Goal: Task Accomplishment & Management: Use online tool/utility

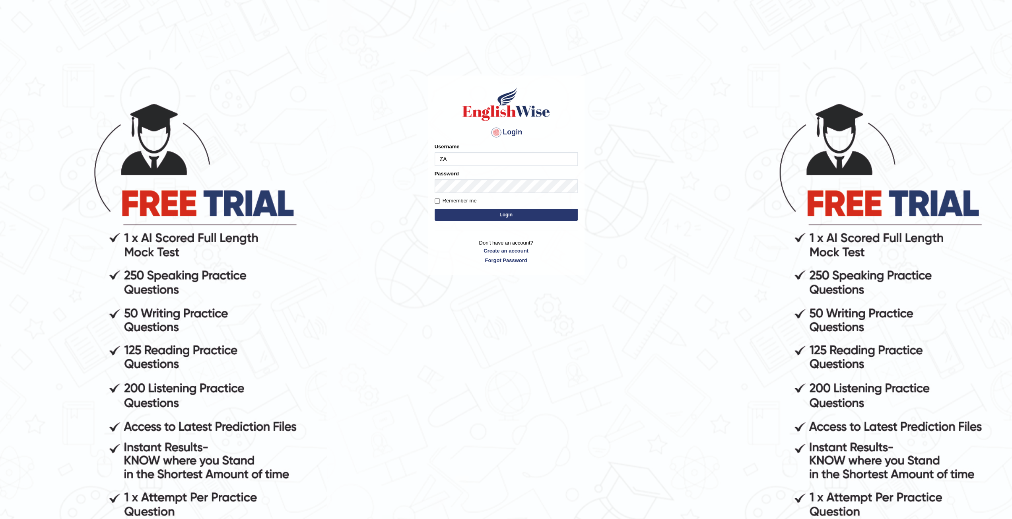
type input "zaryab_chandio"
click at [435, 209] on button "Login" at bounding box center [506, 215] width 143 height 12
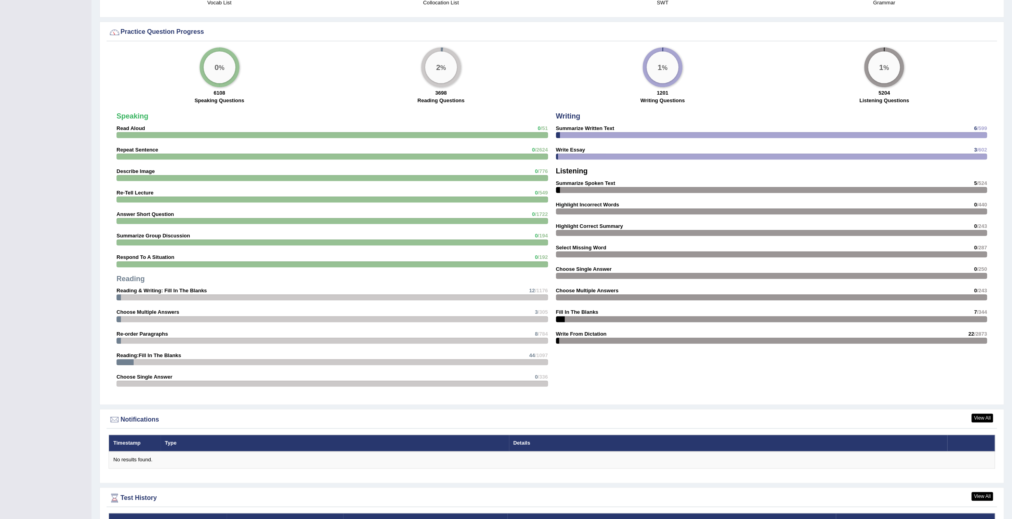
scroll to position [798, 0]
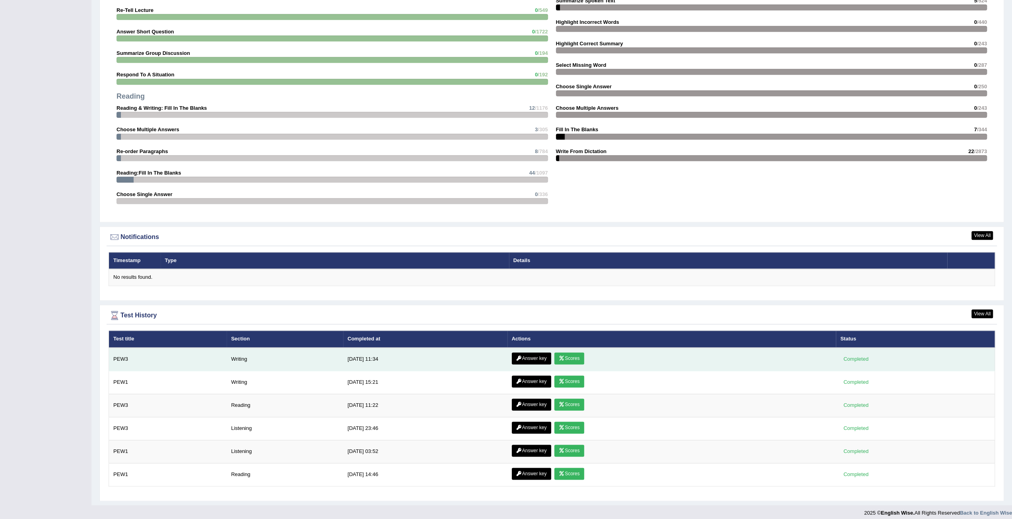
click at [556, 355] on link "Scores" at bounding box center [568, 358] width 29 height 12
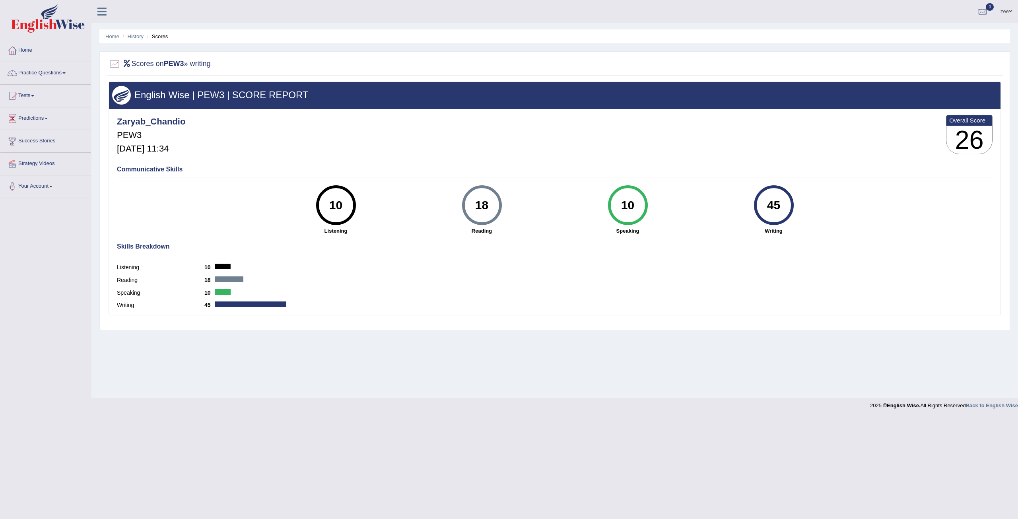
drag, startPoint x: 318, startPoint y: 196, endPoint x: 799, endPoint y: 217, distance: 481.6
click at [799, 185] on div "10 Listening 18 Reading 10 Speaking 45 Writing" at bounding box center [555, 185] width 876 height 0
click at [698, 254] on div "Skills Breakdown Listening 10 Reading 18 Speaking 10 Writing 45" at bounding box center [555, 277] width 880 height 76
click at [1014, 152] on div "Home History Scores Scores on PEW3 » writing English Wise | PEW3 | SCORE REPORT…" at bounding box center [554, 199] width 927 height 398
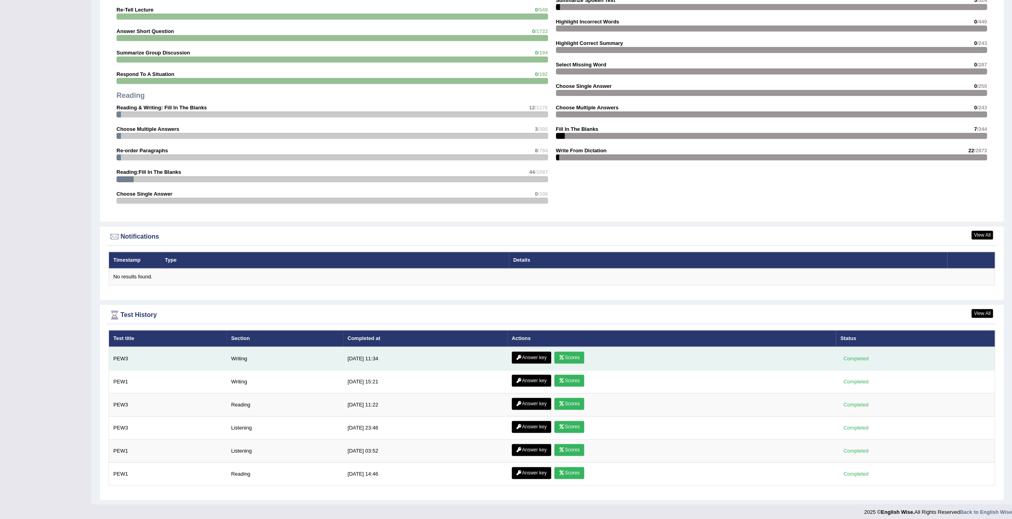
click at [567, 355] on link "Scores" at bounding box center [568, 358] width 29 height 12
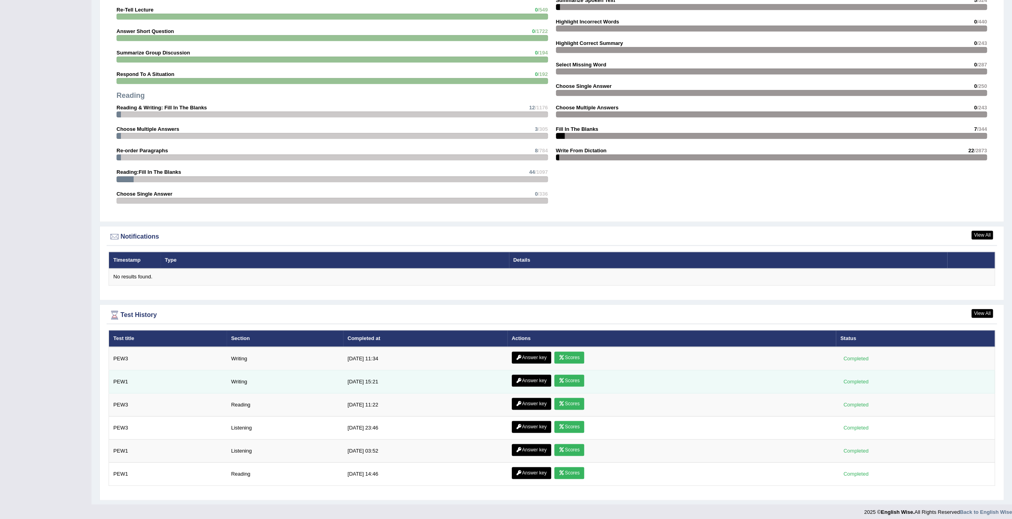
click at [570, 381] on link "Scores" at bounding box center [568, 381] width 29 height 12
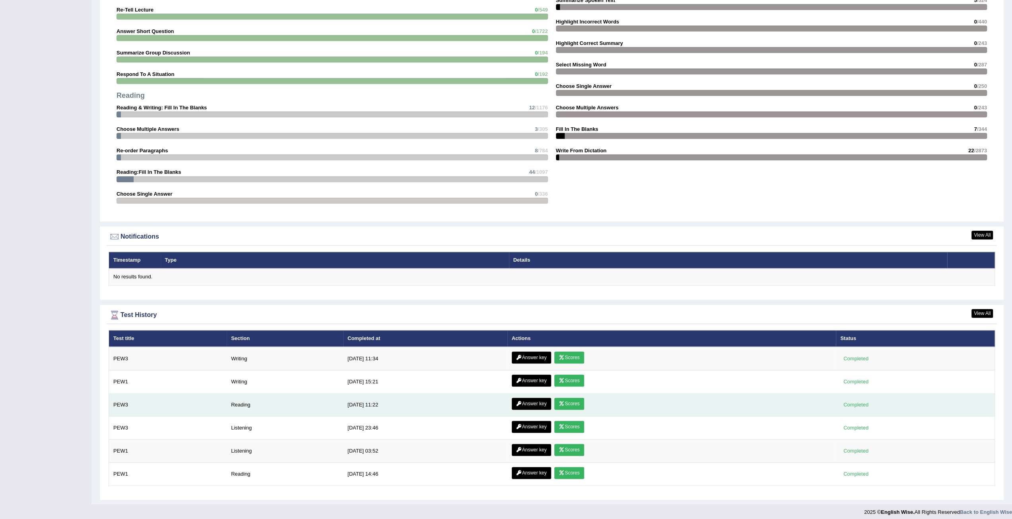
click at [567, 399] on link "Scores" at bounding box center [568, 404] width 29 height 12
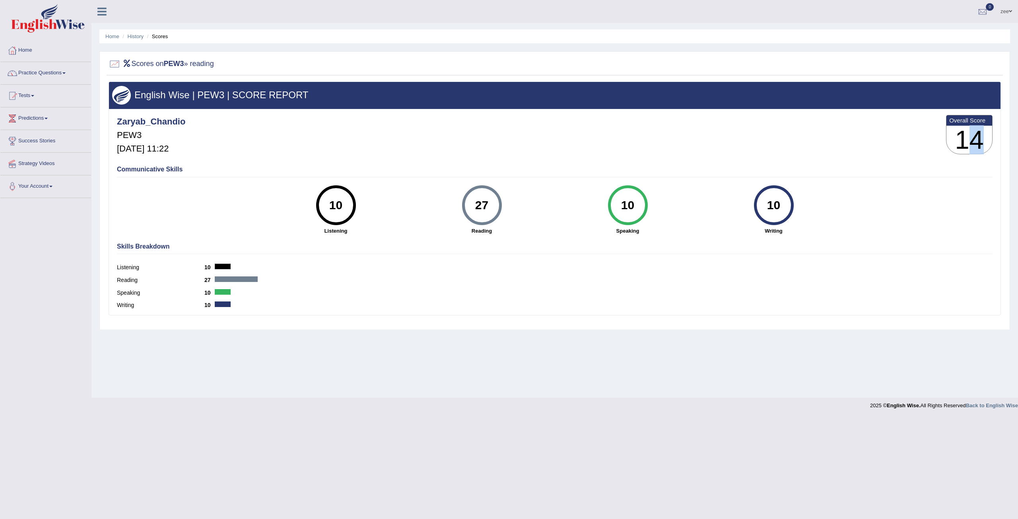
drag, startPoint x: 963, startPoint y: 134, endPoint x: 959, endPoint y: 137, distance: 5.1
click at [964, 136] on h3 "14" at bounding box center [969, 140] width 46 height 29
drag, startPoint x: 959, startPoint y: 137, endPoint x: 985, endPoint y: 137, distance: 26.2
click at [985, 137] on h3 "14" at bounding box center [969, 140] width 46 height 29
click at [970, 159] on div "English Wise | PEW3 | SCORE REPORT Zaryab_Chandio PEW3 Aug 18, 2025, 11:22 Over…" at bounding box center [555, 199] width 892 height 234
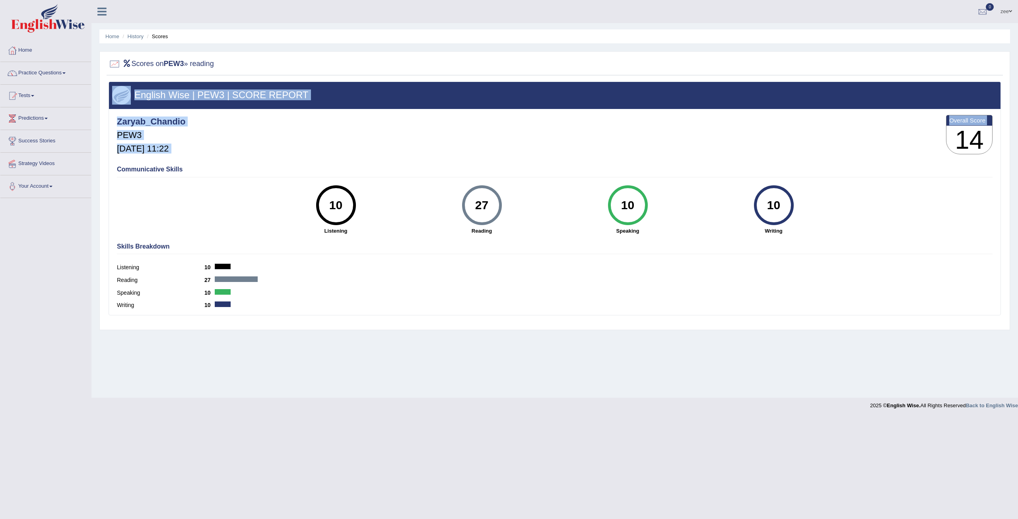
drag, startPoint x: 962, startPoint y: 133, endPoint x: 1001, endPoint y: 136, distance: 39.1
click at [1001, 136] on div "English Wise | PEW3 | SCORE REPORT Zaryab_Chandio PEW3 Aug 18, 2025, 11:22 Over…" at bounding box center [555, 204] width 896 height 244
click at [981, 142] on h3 "14" at bounding box center [969, 140] width 46 height 29
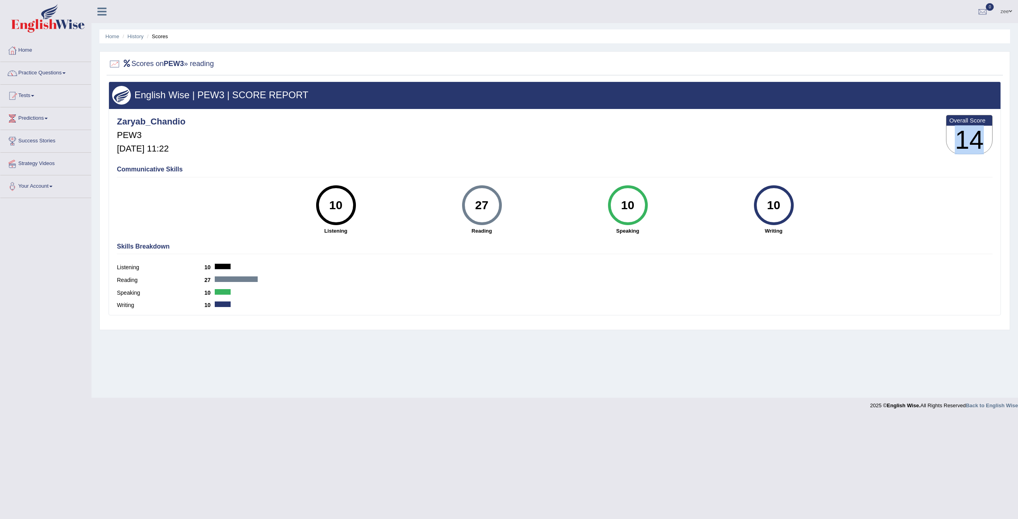
drag, startPoint x: 961, startPoint y: 138, endPoint x: 987, endPoint y: 142, distance: 26.1
click at [987, 142] on h3 "14" at bounding box center [969, 140] width 46 height 29
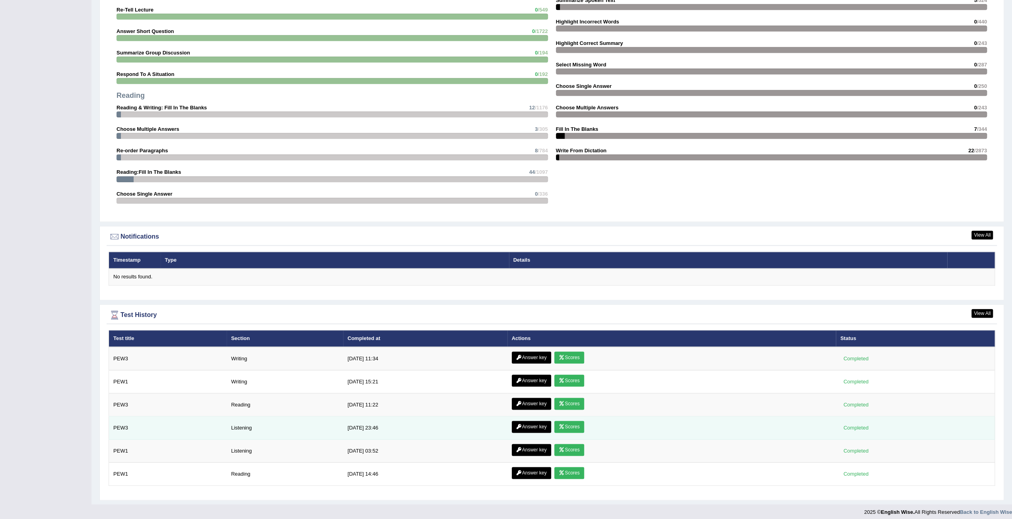
click at [572, 425] on link "Scores" at bounding box center [568, 427] width 29 height 12
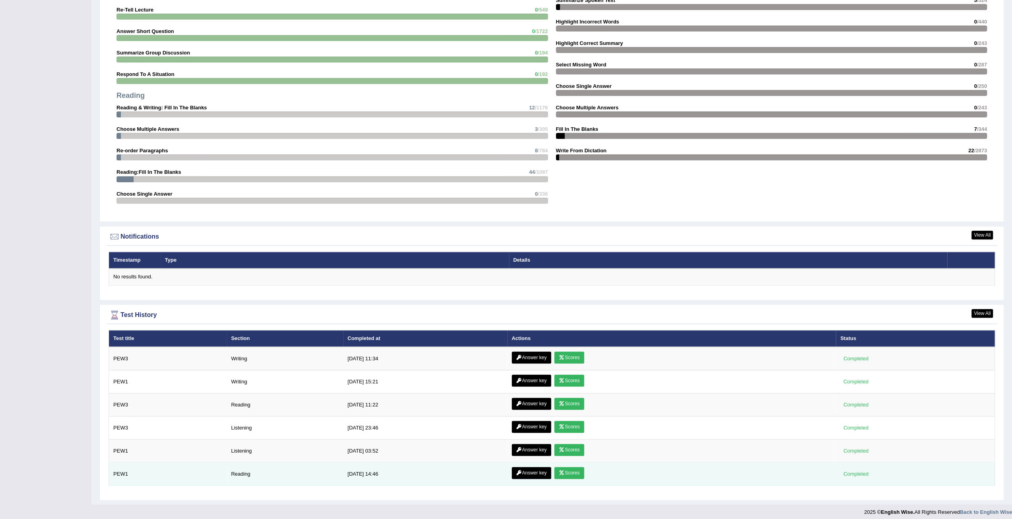
click at [569, 467] on link "Scores" at bounding box center [568, 473] width 29 height 12
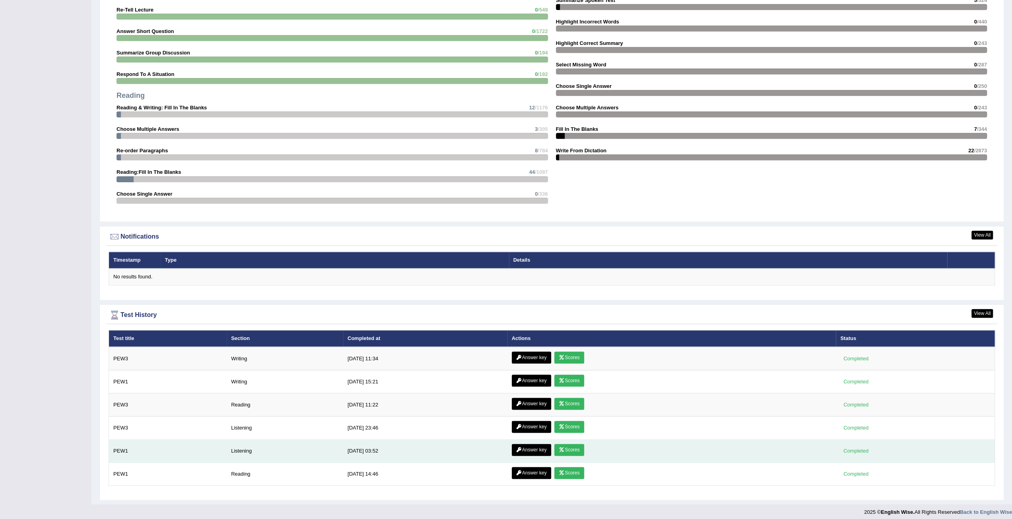
click at [572, 444] on link "Scores" at bounding box center [568, 450] width 29 height 12
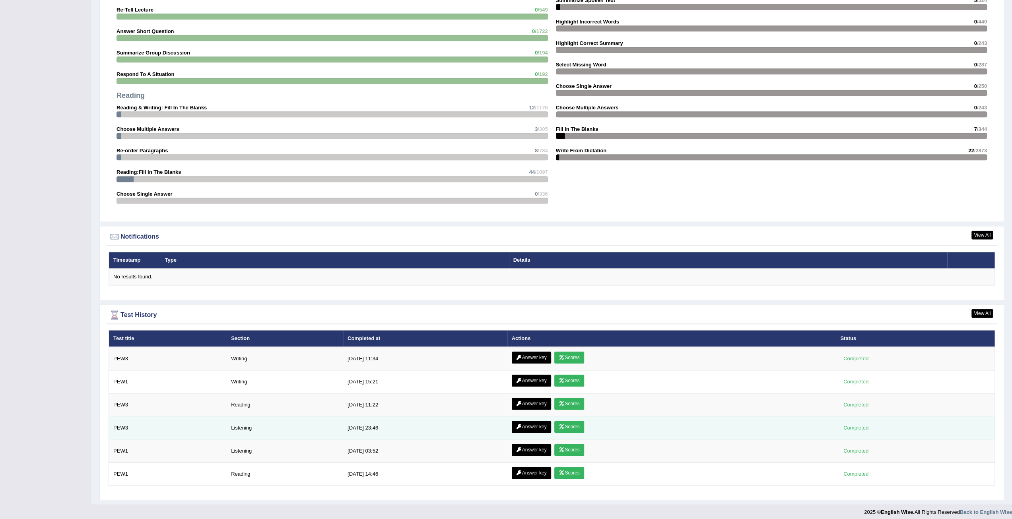
click at [569, 421] on link "Scores" at bounding box center [568, 427] width 29 height 12
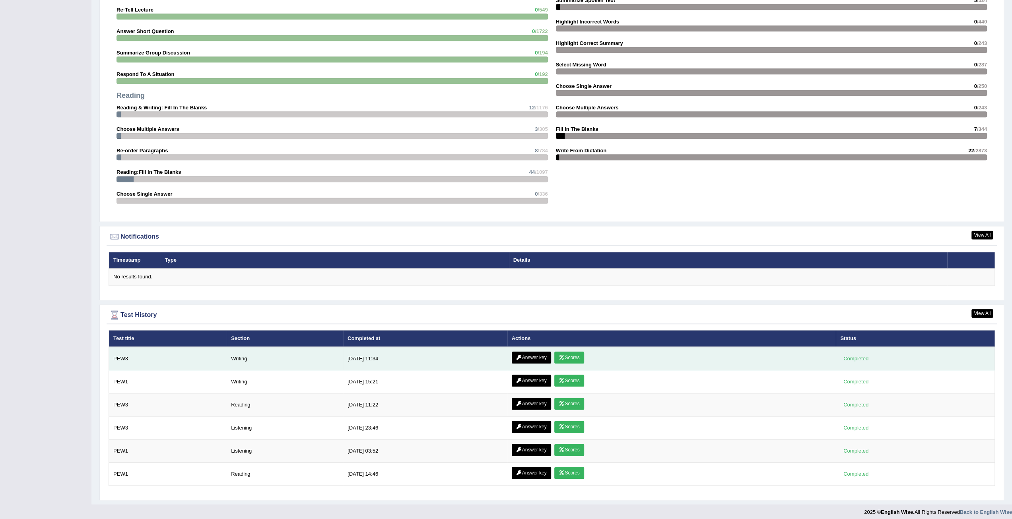
scroll to position [748, 0]
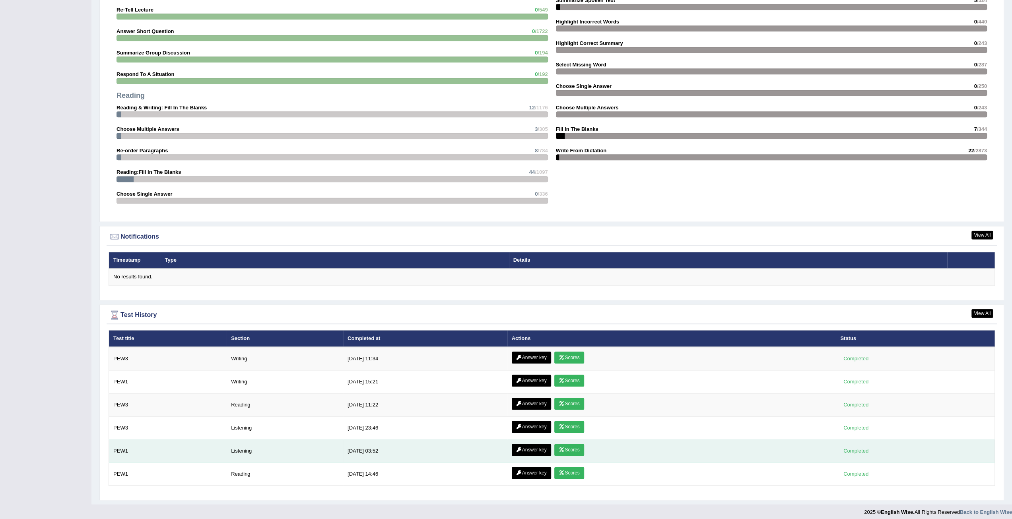
click at [574, 447] on link "Scores" at bounding box center [568, 450] width 29 height 12
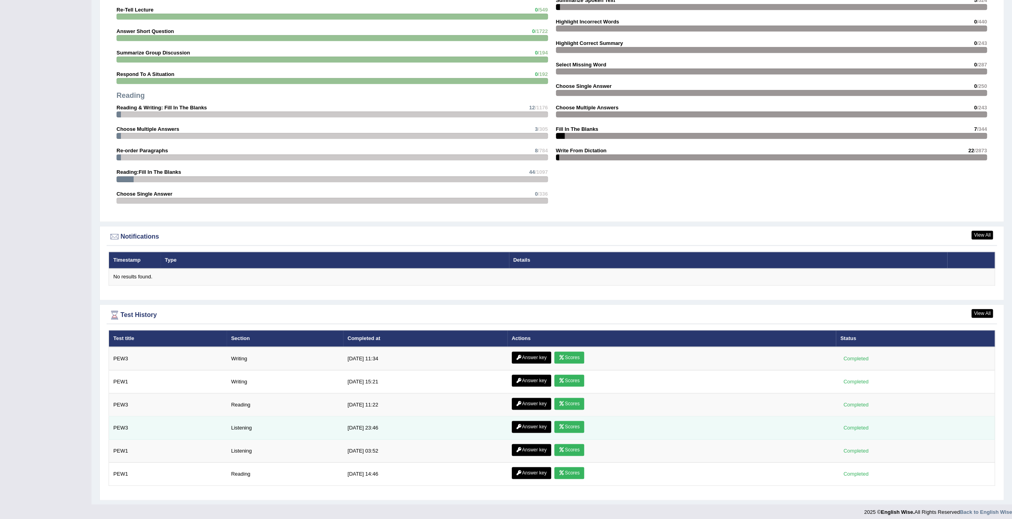
click at [573, 423] on link "Scores" at bounding box center [568, 427] width 29 height 12
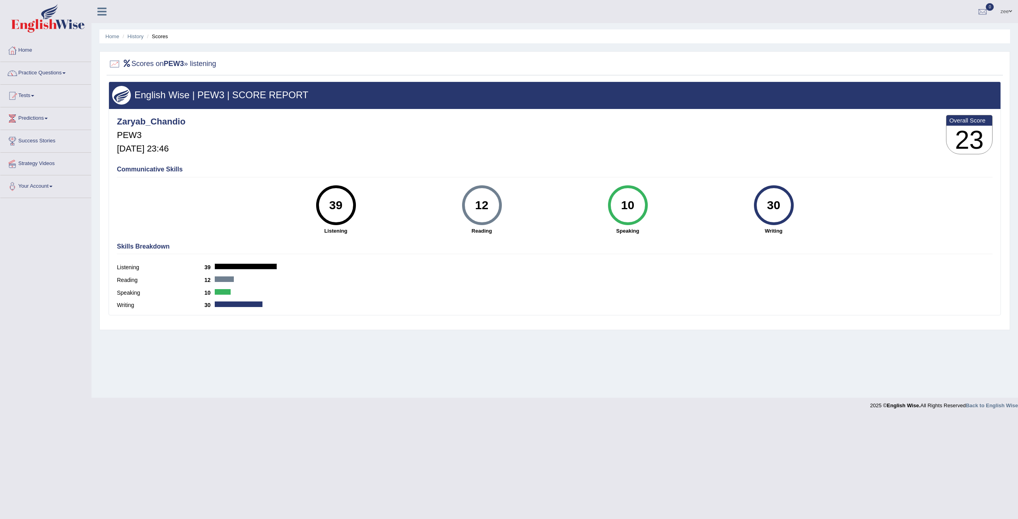
drag, startPoint x: 331, startPoint y: 200, endPoint x: 369, endPoint y: 215, distance: 40.5
click at [369, 215] on div "39 Listening" at bounding box center [336, 209] width 146 height 49
click at [367, 215] on div "39 Listening" at bounding box center [336, 209] width 146 height 49
drag, startPoint x: 325, startPoint y: 200, endPoint x: 347, endPoint y: 205, distance: 22.8
click at [347, 205] on div "39" at bounding box center [335, 204] width 29 height 33
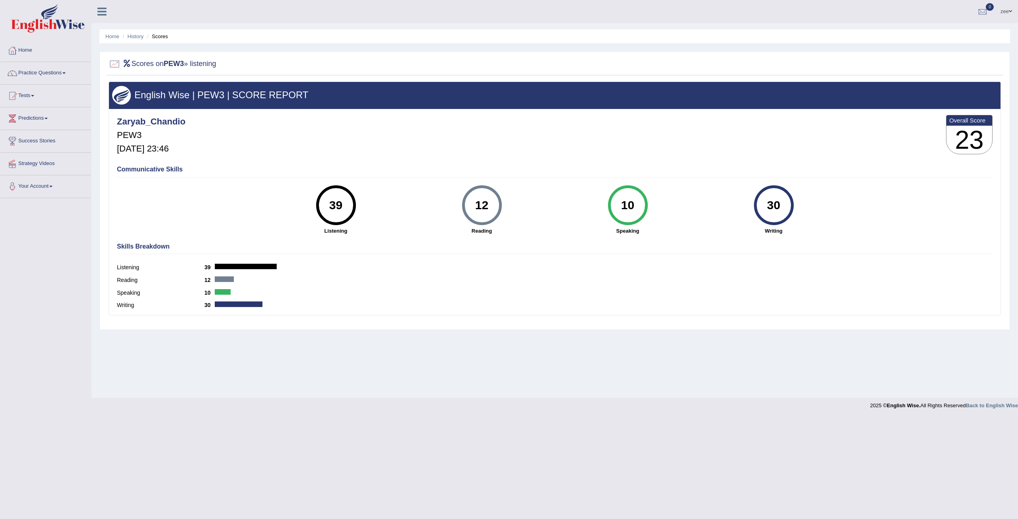
drag, startPoint x: 769, startPoint y: 200, endPoint x: 778, endPoint y: 205, distance: 10.4
click at [782, 206] on div "30" at bounding box center [773, 204] width 29 height 33
drag, startPoint x: 474, startPoint y: 194, endPoint x: 505, endPoint y: 196, distance: 31.5
click at [505, 196] on div "12 Reading" at bounding box center [482, 209] width 146 height 49
drag, startPoint x: 618, startPoint y: 198, endPoint x: 642, endPoint y: 202, distance: 25.0
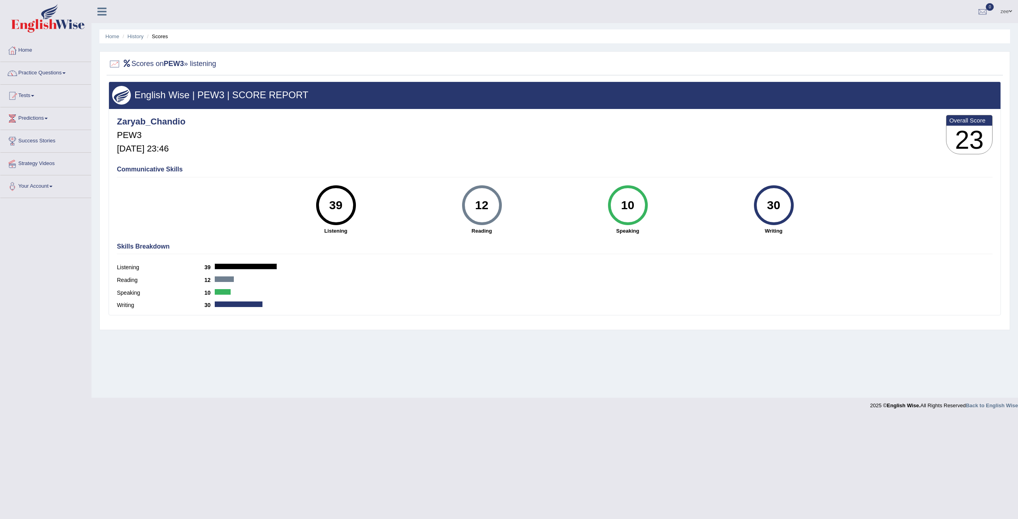
click at [651, 205] on div "10 Speaking" at bounding box center [628, 209] width 146 height 49
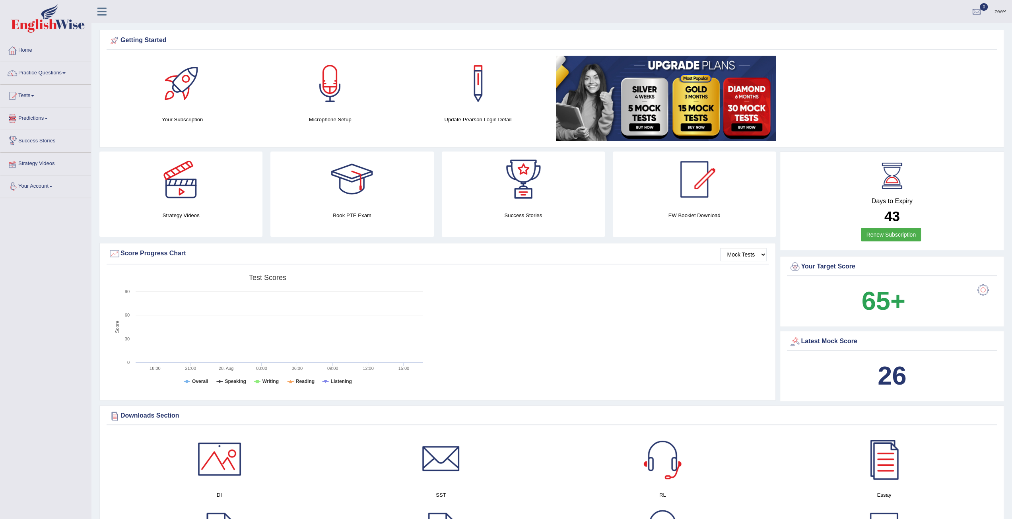
click at [28, 98] on link "Tests" at bounding box center [45, 95] width 91 height 20
click at [51, 115] on link "Take Practice Sectional Test" at bounding box center [52, 114] width 74 height 14
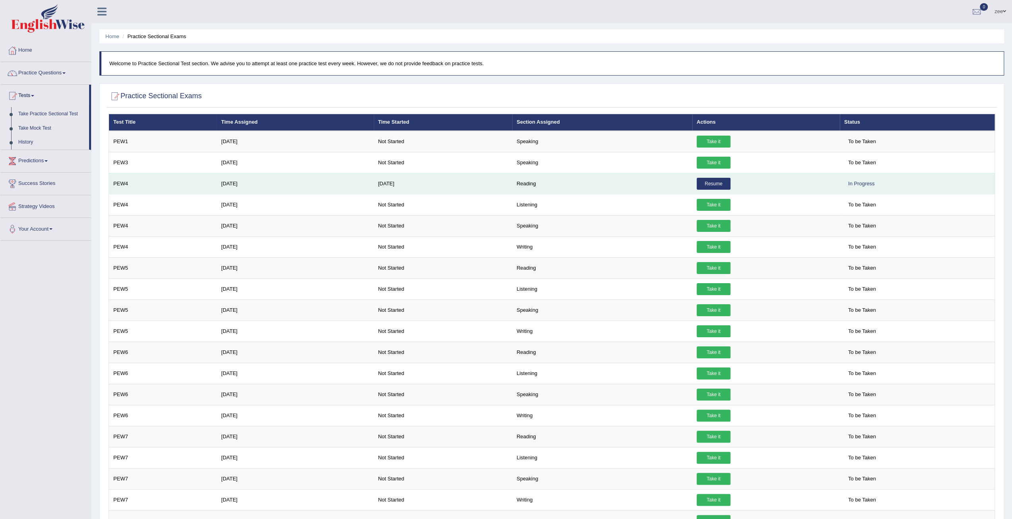
click at [717, 183] on link "Resume" at bounding box center [714, 184] width 34 height 12
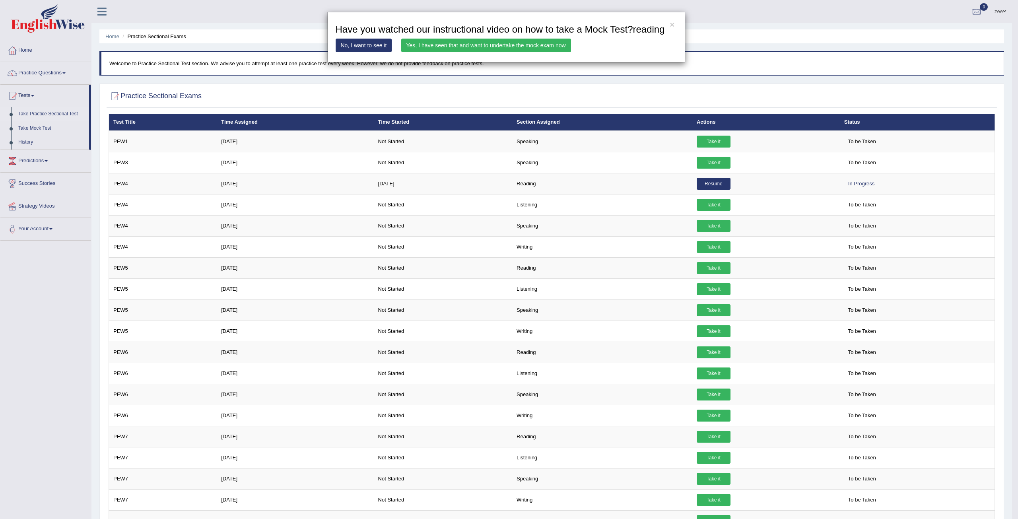
click at [407, 49] on link "Yes, I have seen that and want to undertake the mock exam now" at bounding box center [486, 46] width 170 height 14
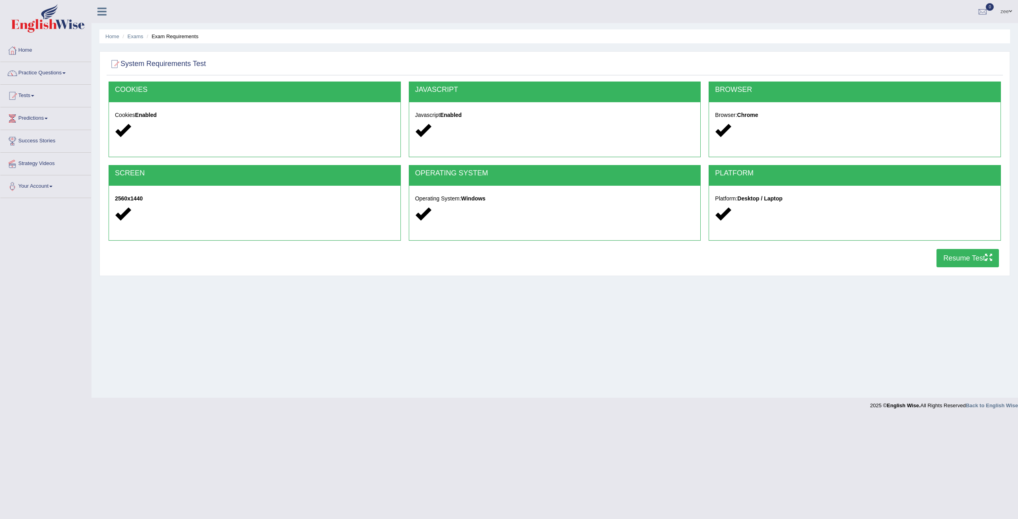
click at [980, 262] on button "Resume Test" at bounding box center [968, 258] width 62 height 18
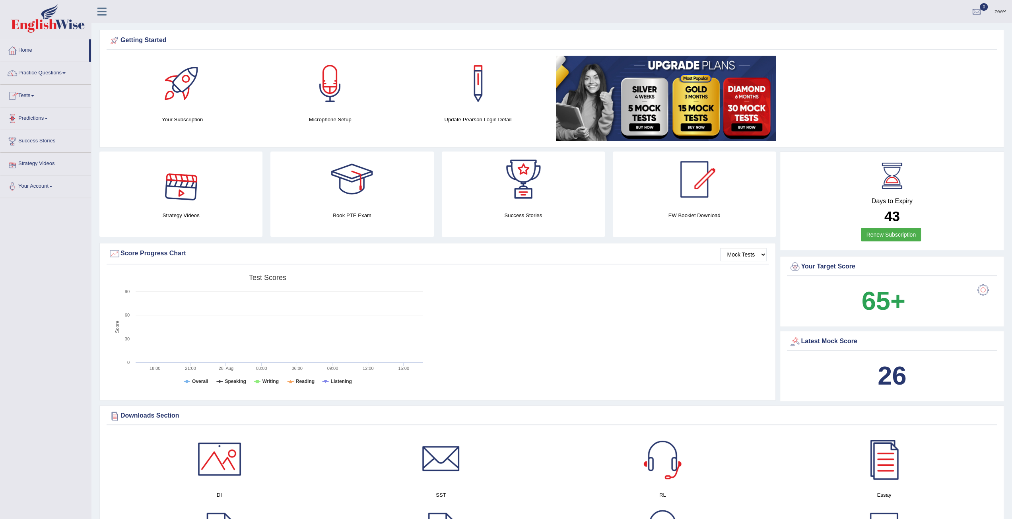
click at [40, 97] on link "Tests" at bounding box center [45, 95] width 91 height 20
click at [42, 70] on link "Practice Questions" at bounding box center [45, 72] width 91 height 20
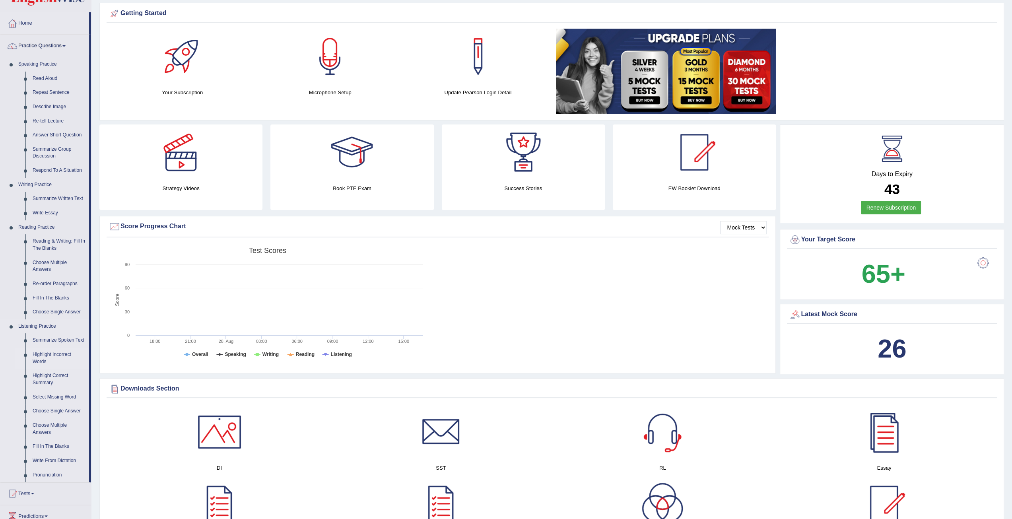
scroll to position [40, 0]
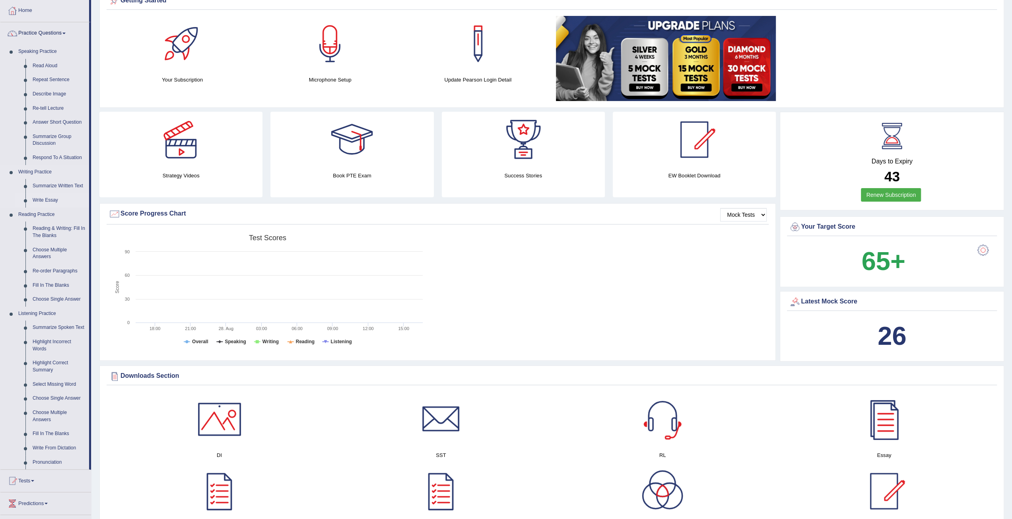
click at [55, 198] on link "Write Essay" at bounding box center [59, 200] width 60 height 14
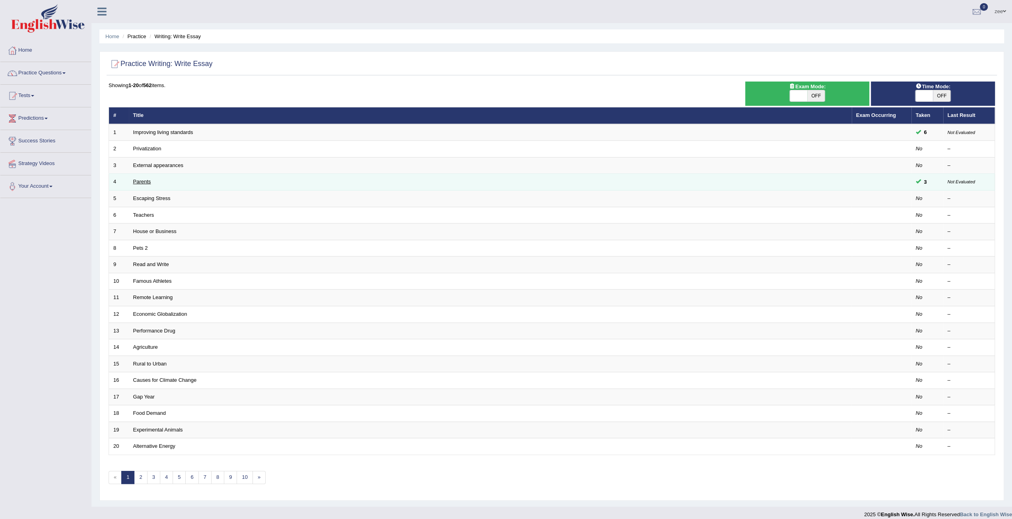
click at [146, 181] on link "Parents" at bounding box center [142, 182] width 18 height 6
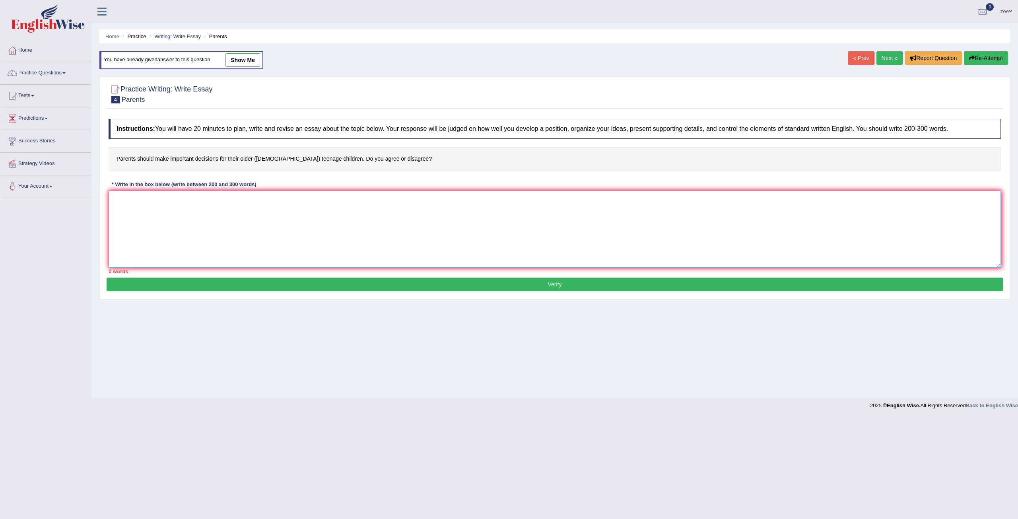
click at [235, 212] on textarea at bounding box center [555, 228] width 892 height 77
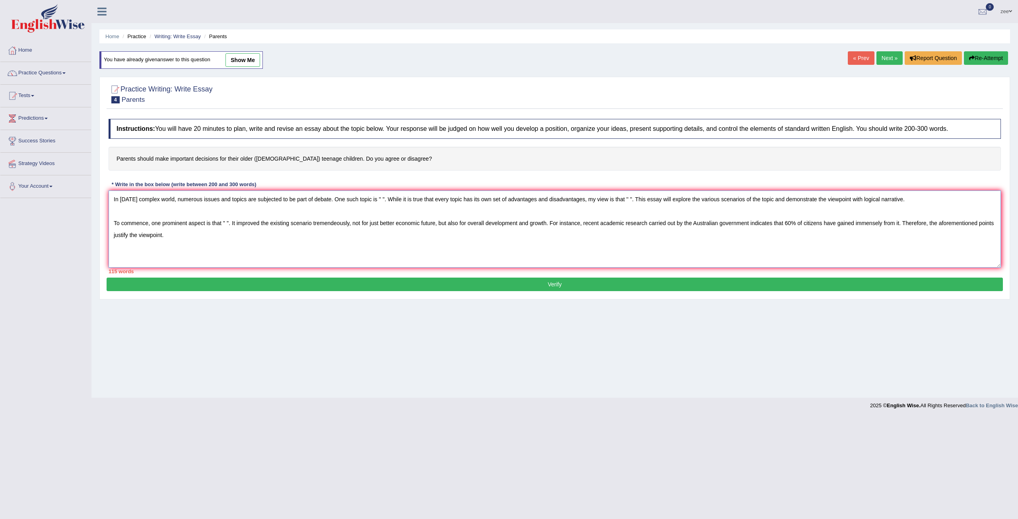
type textarea "In [DATE] complex world, numerous issues and topics are subjected to be part of…"
